Goal: Task Accomplishment & Management: Complete application form

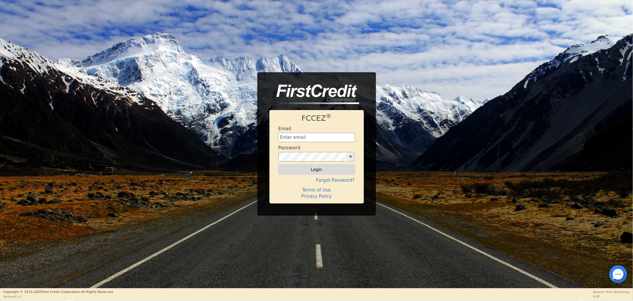
type input "[EMAIL_ADDRESS][DOMAIN_NAME]"
click at [303, 171] on button "Login" at bounding box center [317, 169] width 77 height 10
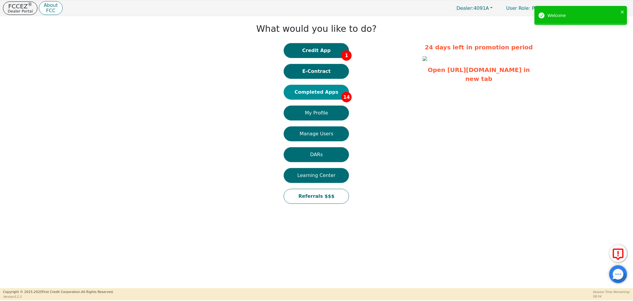
click at [307, 95] on button "Completed Apps 14" at bounding box center [316, 92] width 65 height 15
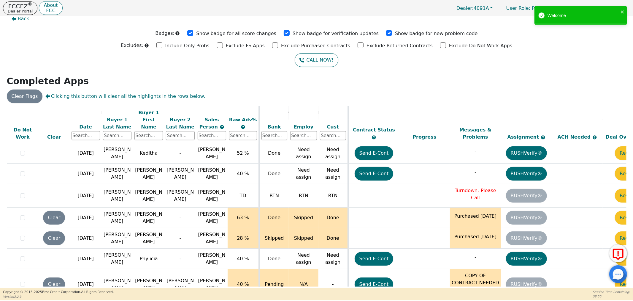
scroll to position [243, 31]
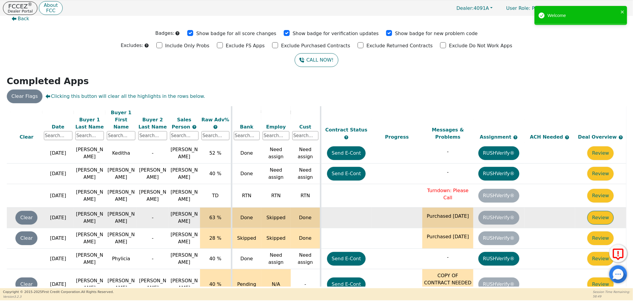
click at [601, 211] on button "Review" at bounding box center [601, 218] width 26 height 14
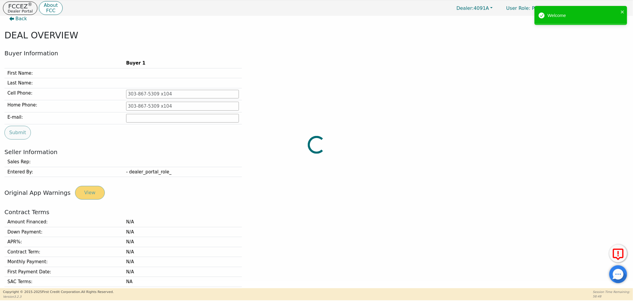
type input "[PHONE_NUMBER]"
type input "[EMAIL_ADDRESS][DOMAIN_NAME]"
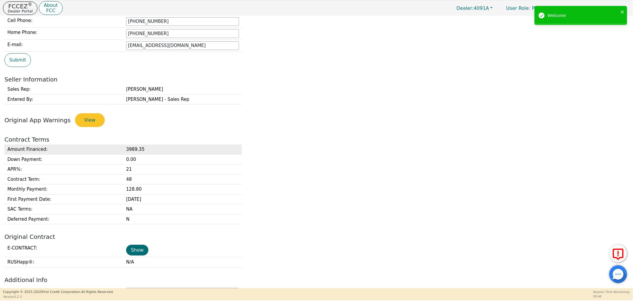
scroll to position [106, 0]
